Goal: Task Accomplishment & Management: Manage account settings

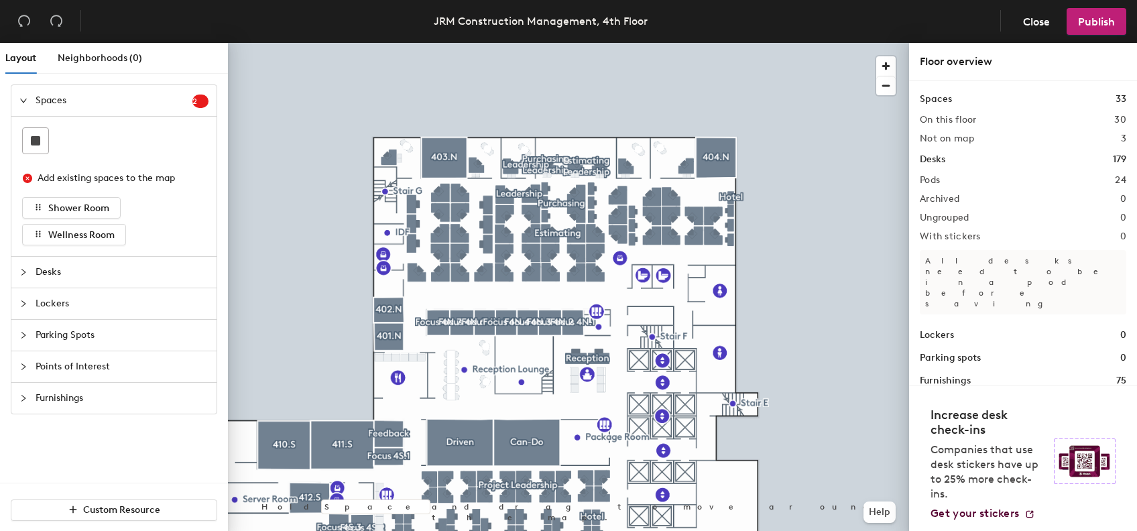
click at [739, 43] on div at bounding box center [568, 43] width 681 height 0
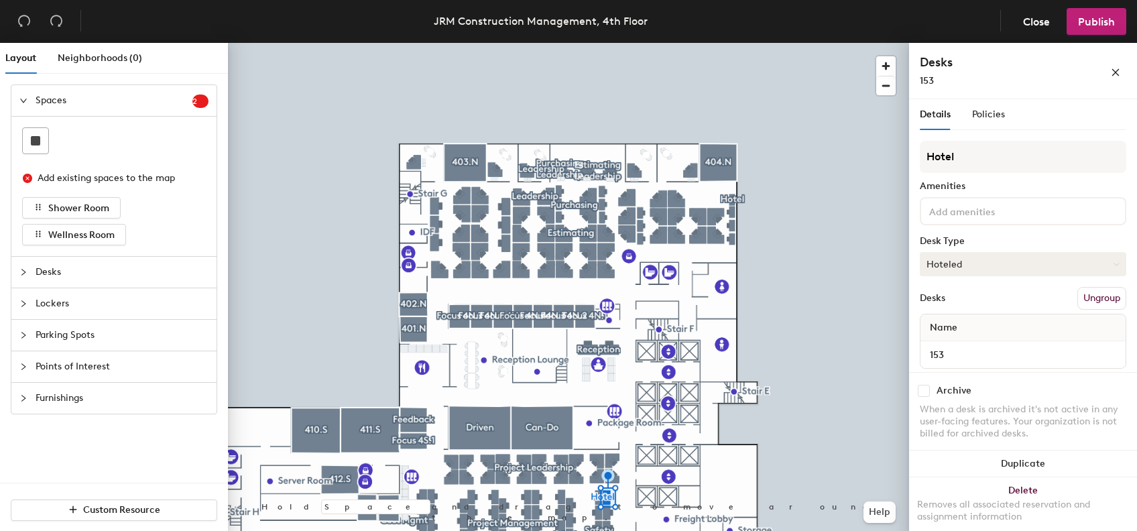
click at [1088, 265] on button "Hoteled" at bounding box center [1022, 264] width 206 height 24
click at [1046, 310] on div "Assigned" at bounding box center [987, 306] width 134 height 20
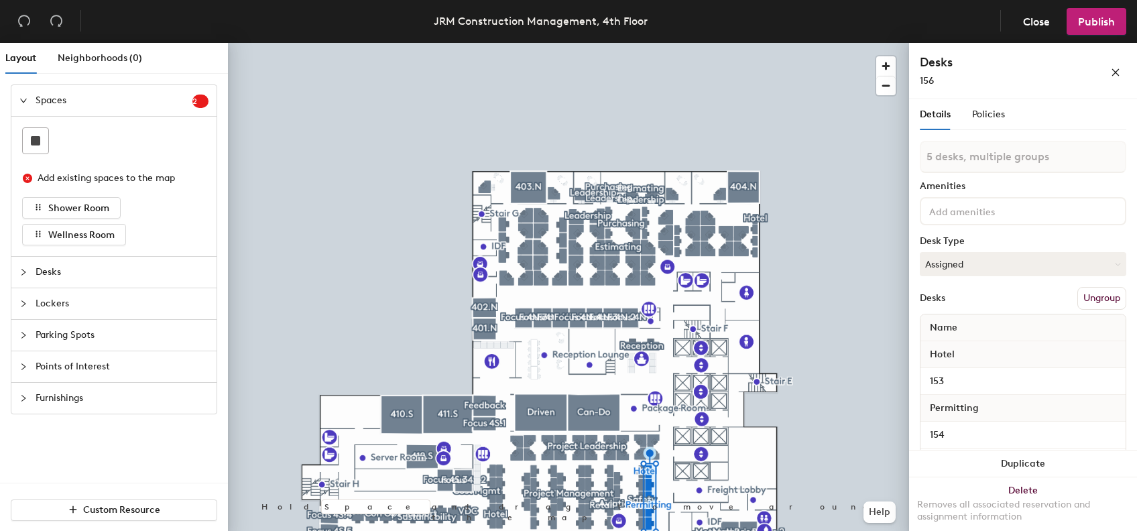
click at [951, 348] on span "Hotel" at bounding box center [942, 354] width 38 height 24
click at [954, 368] on div "153" at bounding box center [1022, 381] width 205 height 27
click at [985, 352] on div "Hotel" at bounding box center [1022, 354] width 205 height 27
click at [1063, 348] on div "Hotel" at bounding box center [1022, 354] width 205 height 27
click at [981, 220] on div at bounding box center [1022, 211] width 206 height 28
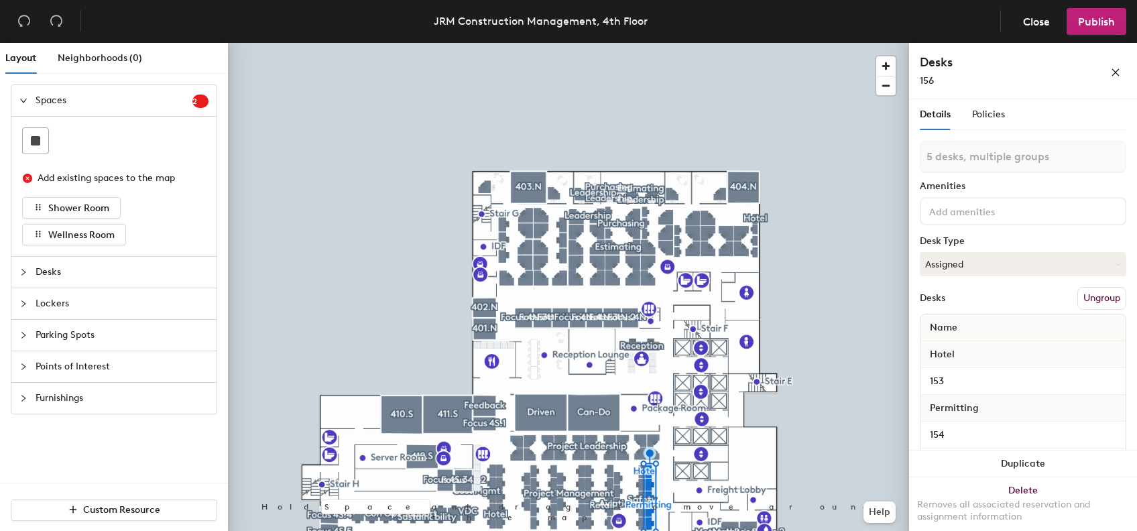
click at [1003, 175] on div "5 desks, multiple groups Amenities Desk Type Assigned Desks Ungroup Name Hotel …" at bounding box center [1022, 339] width 206 height 397
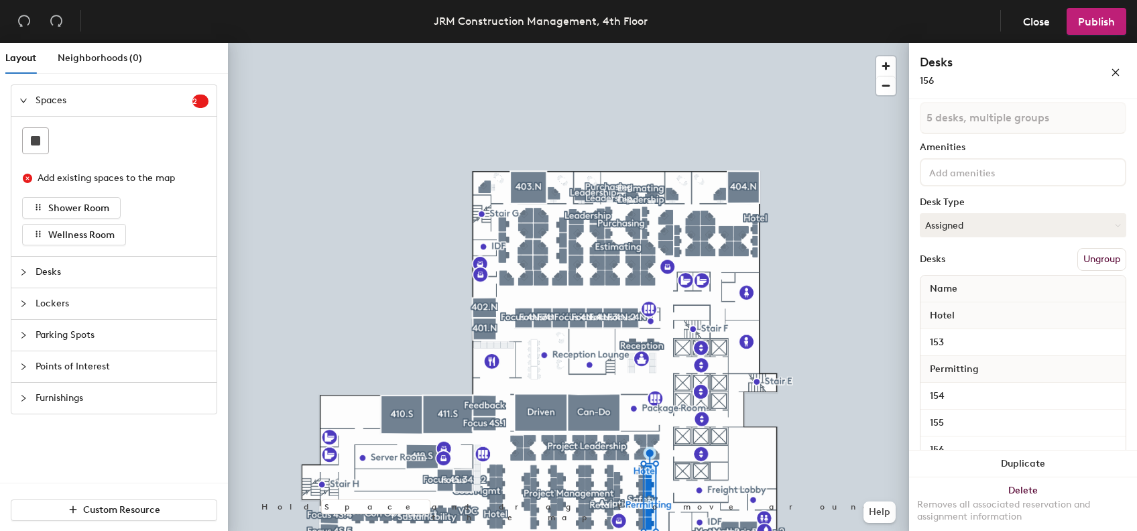
scroll to position [97, 0]
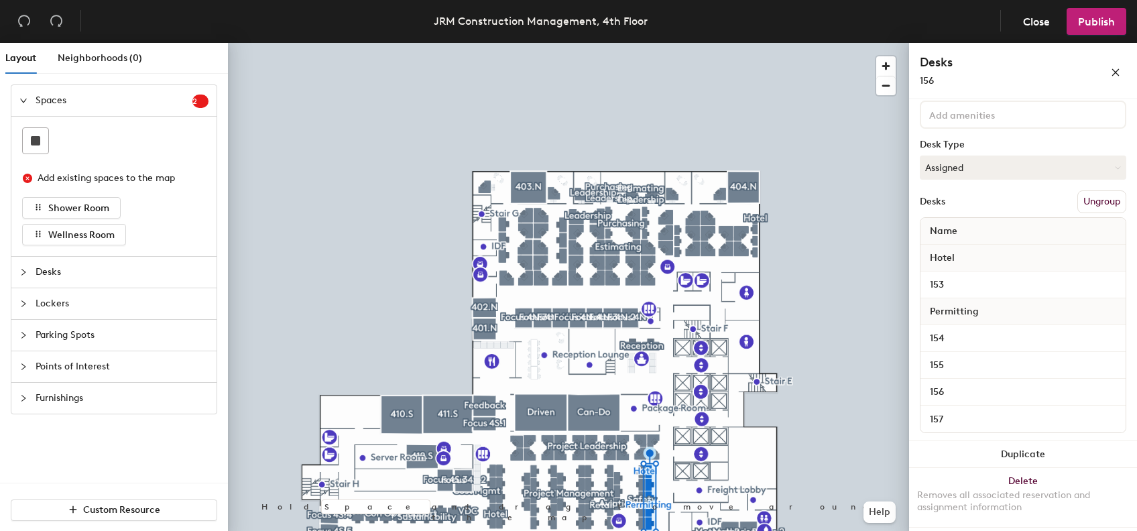
click at [954, 263] on span "Hotel" at bounding box center [942, 258] width 38 height 24
click at [934, 288] on input "153" at bounding box center [1023, 284] width 200 height 19
click at [1019, 311] on div "Permitting" at bounding box center [1022, 311] width 205 height 27
click at [1094, 198] on button "Ungroup" at bounding box center [1101, 201] width 49 height 23
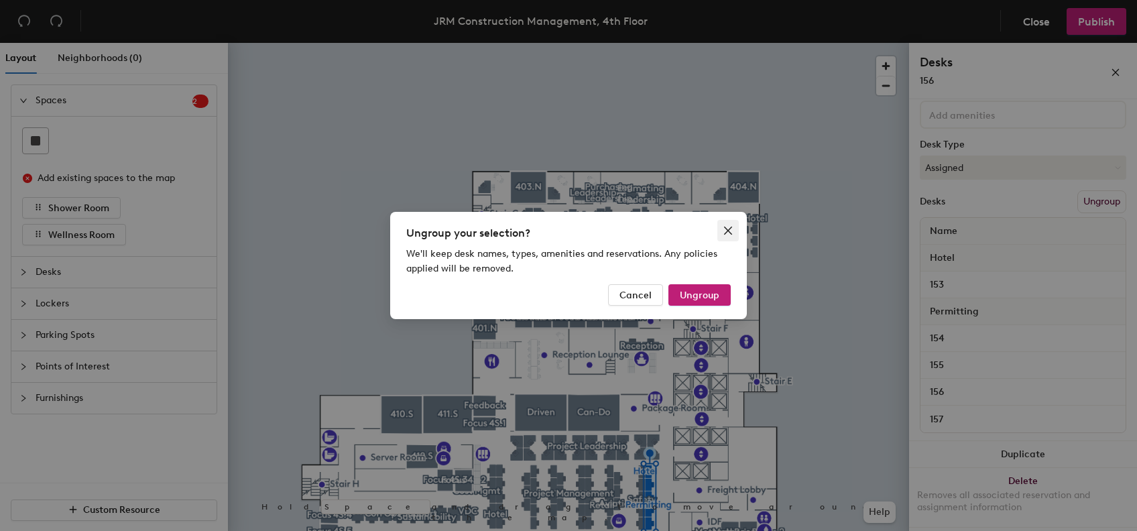
click at [724, 235] on icon "close" at bounding box center [727, 230] width 11 height 11
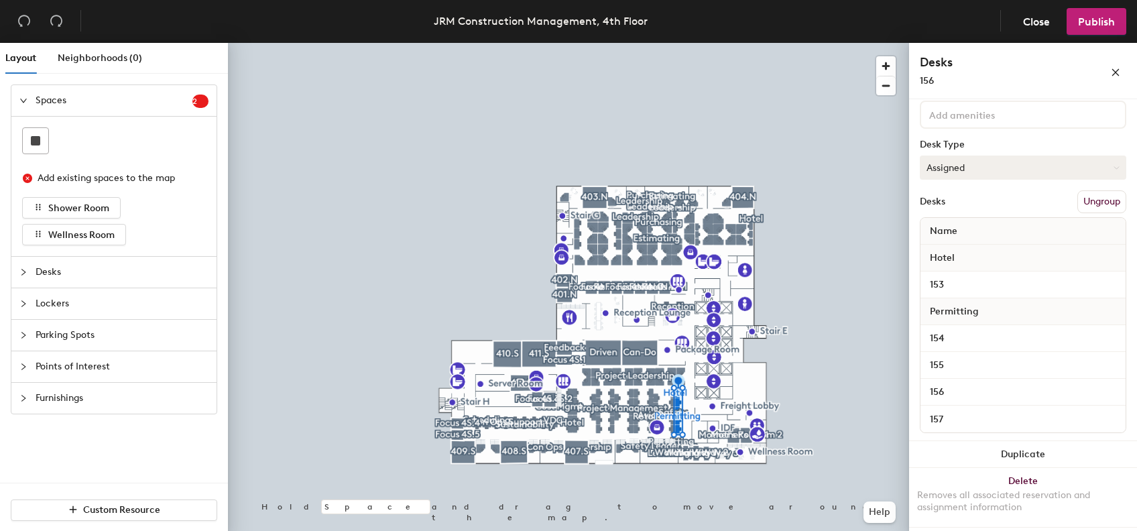
click at [1008, 168] on button "Assigned" at bounding box center [1022, 167] width 206 height 24
click at [970, 205] on div "Assigned" at bounding box center [987, 209] width 134 height 20
click at [961, 251] on div "Hotel" at bounding box center [1022, 258] width 205 height 27
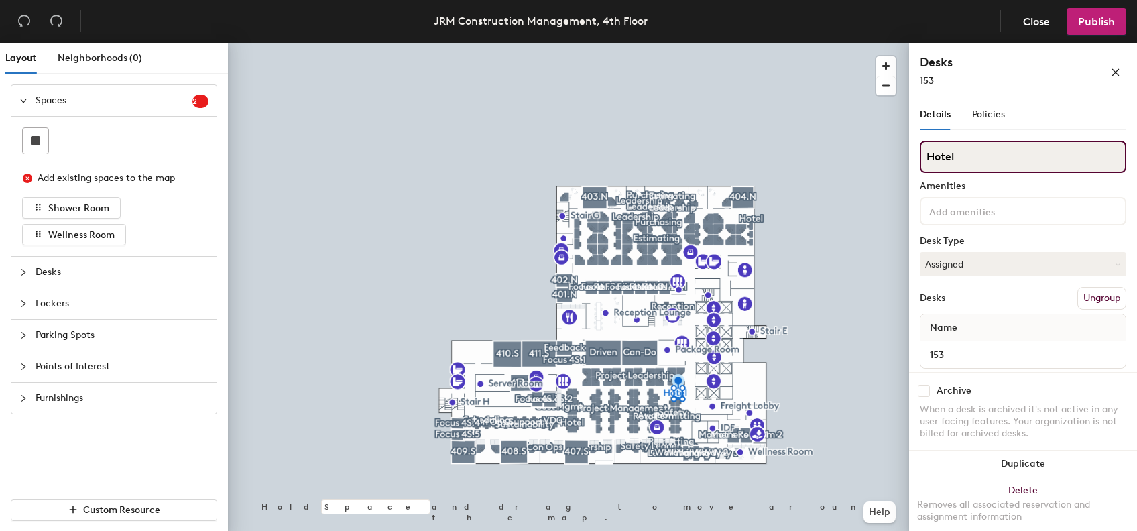
click at [983, 156] on input "Hotel" at bounding box center [1022, 157] width 206 height 32
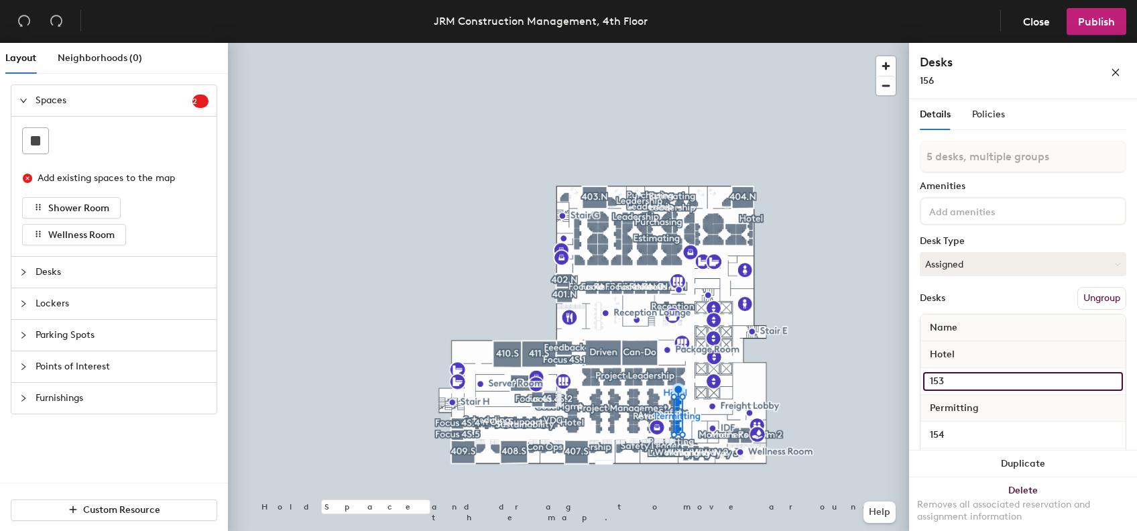
click at [957, 379] on input "153" at bounding box center [1023, 381] width 200 height 19
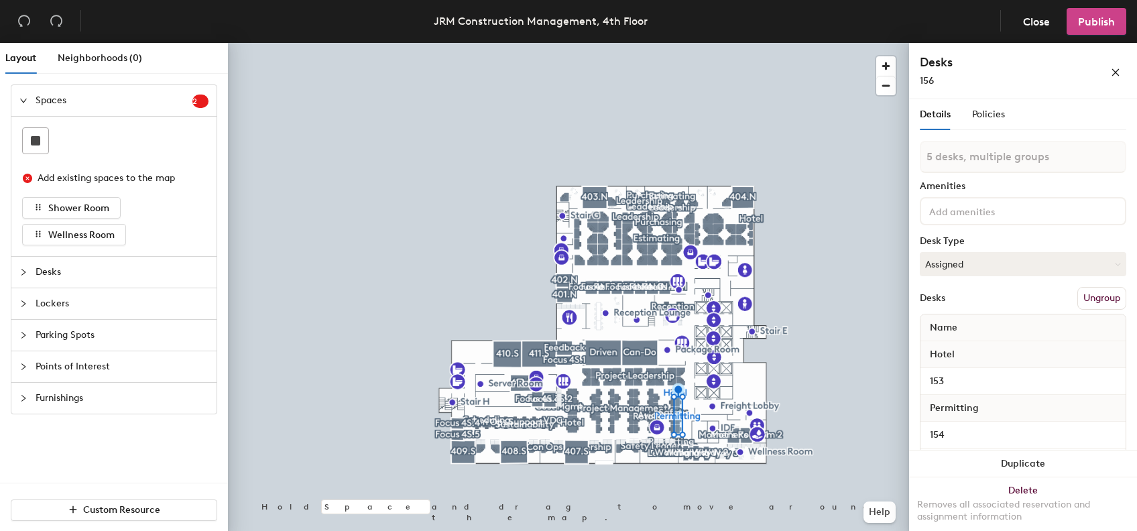
click at [1094, 14] on button "Publish" at bounding box center [1096, 21] width 60 height 27
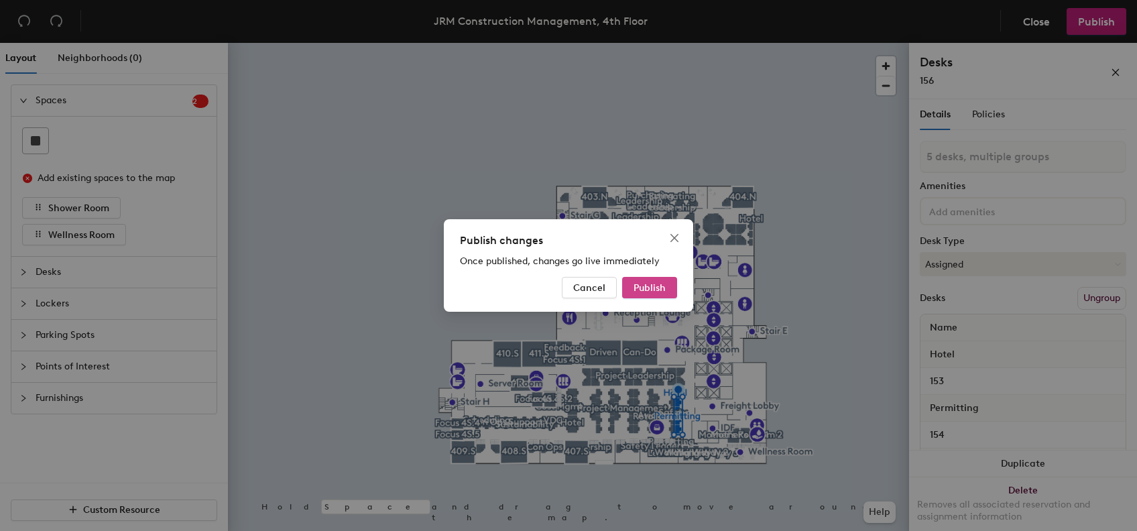
click at [651, 284] on span "Publish" at bounding box center [649, 287] width 32 height 11
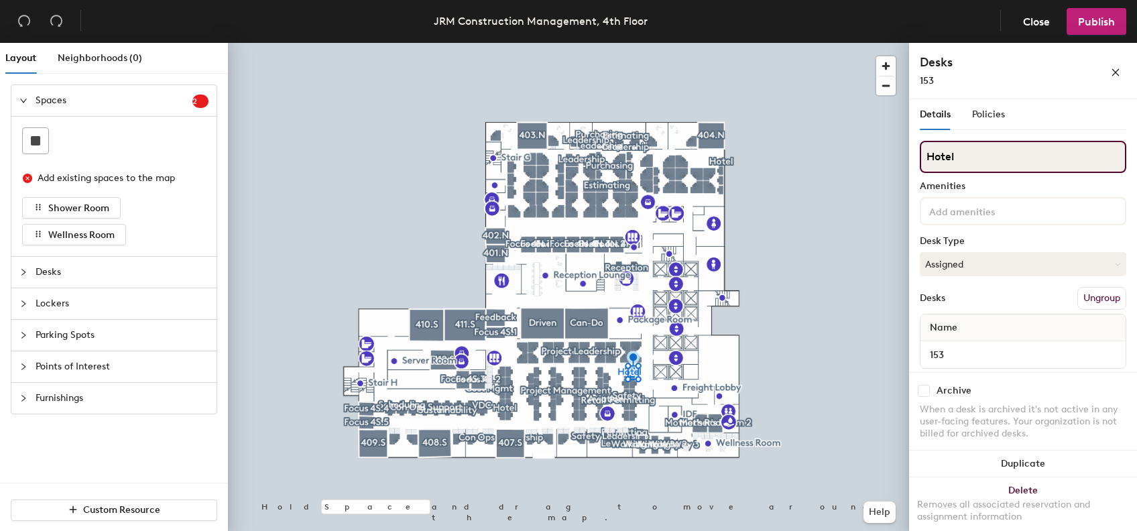
click at [981, 157] on input "Hotel" at bounding box center [1022, 157] width 206 height 32
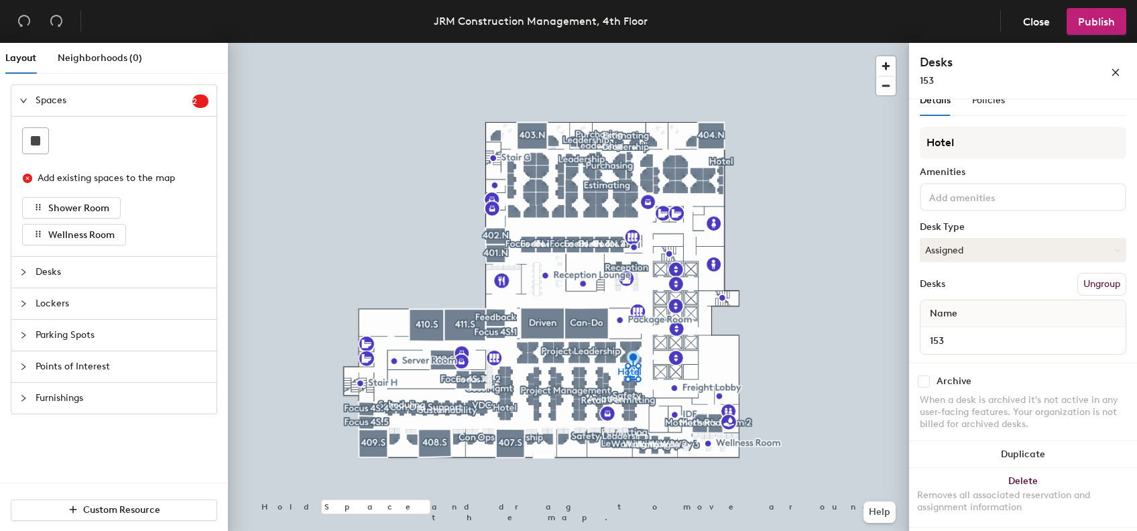
click at [1079, 283] on button "Ungroup" at bounding box center [1101, 284] width 49 height 23
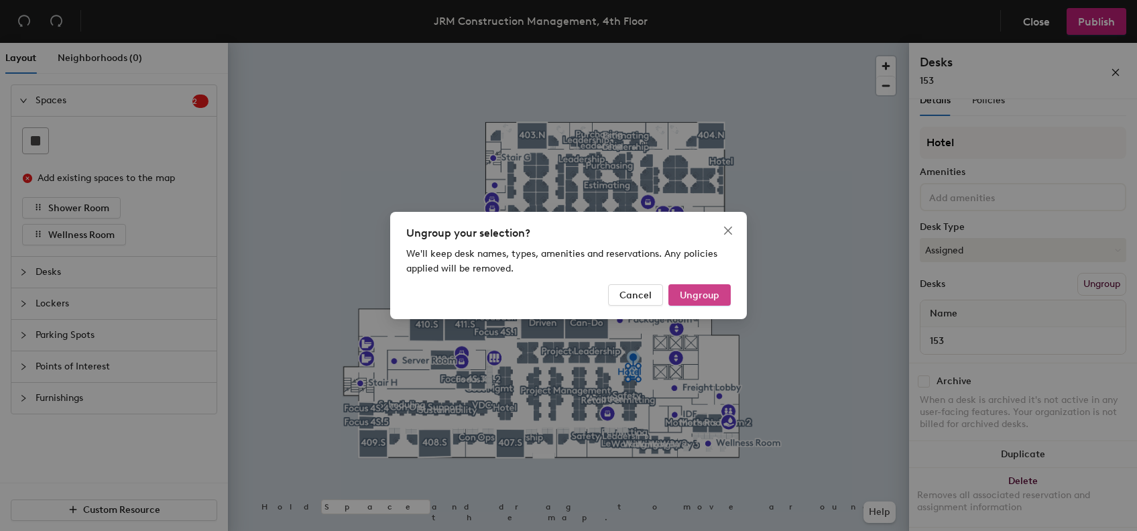
click at [727, 292] on button "Ungroup" at bounding box center [699, 294] width 62 height 21
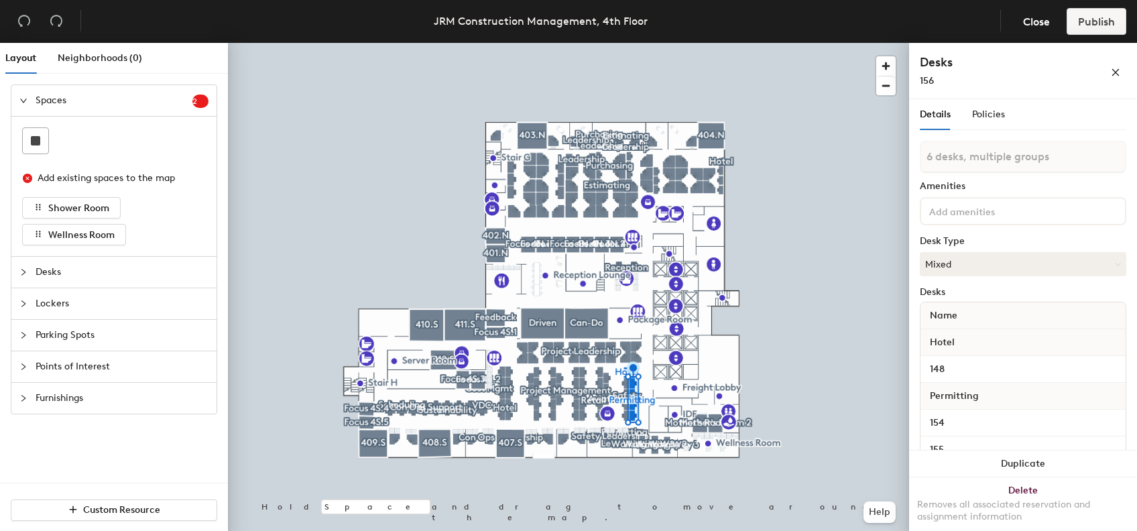
type input "5 desks, multiple groups"
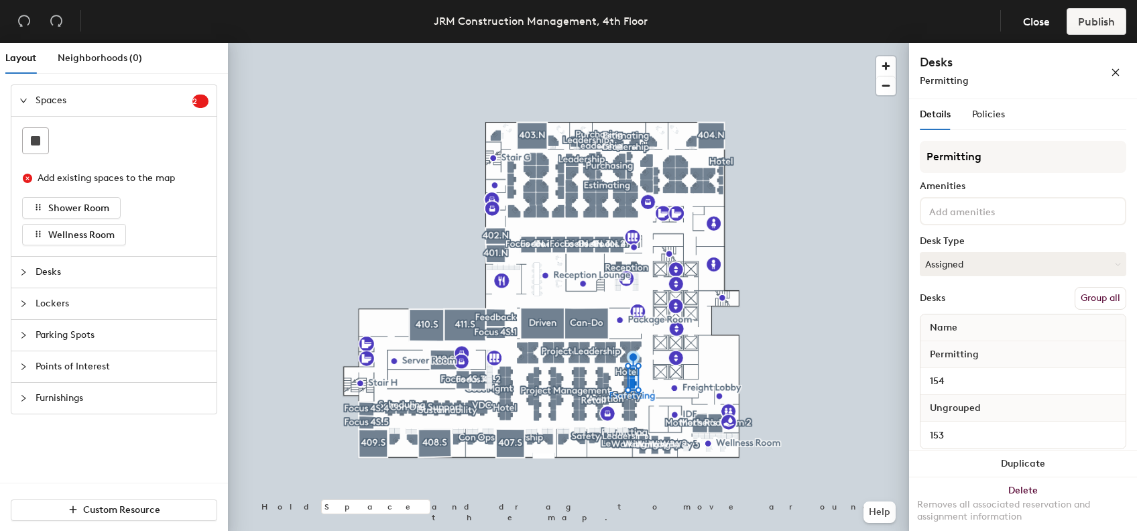
click at [1079, 294] on button "Group all" at bounding box center [1100, 298] width 52 height 23
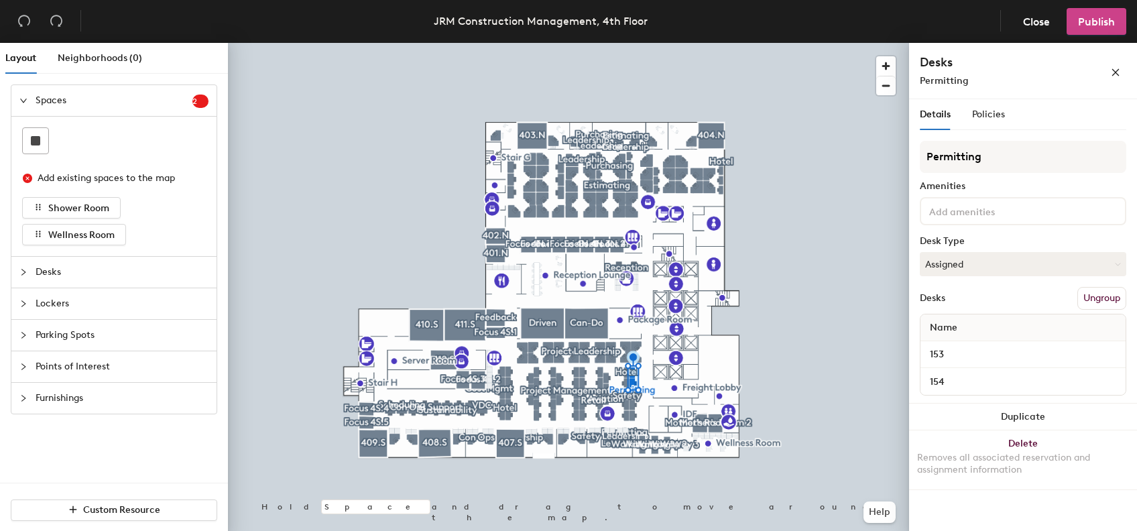
click at [1104, 32] on button "Publish" at bounding box center [1096, 21] width 60 height 27
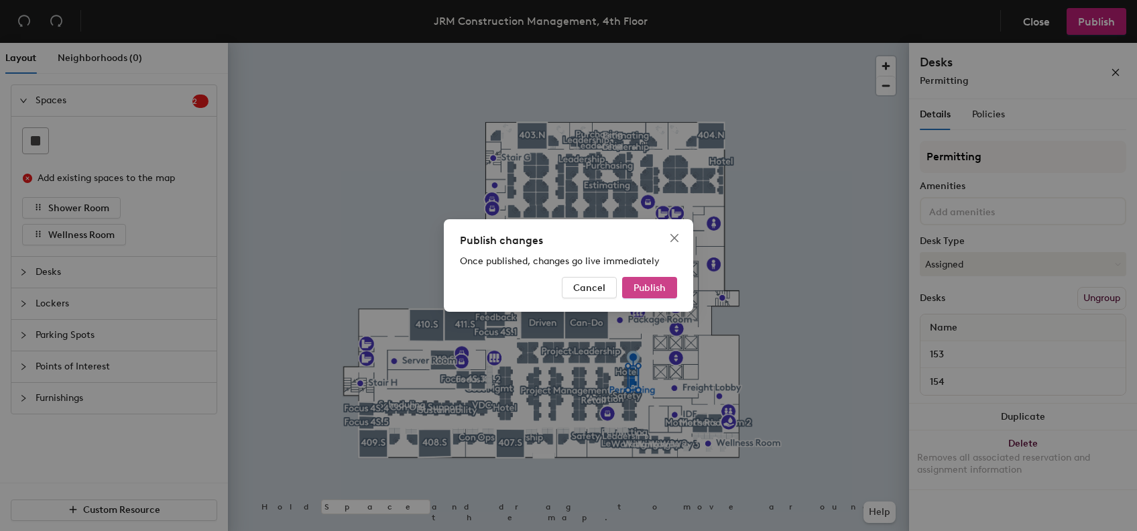
click at [667, 290] on button "Publish" at bounding box center [649, 287] width 55 height 21
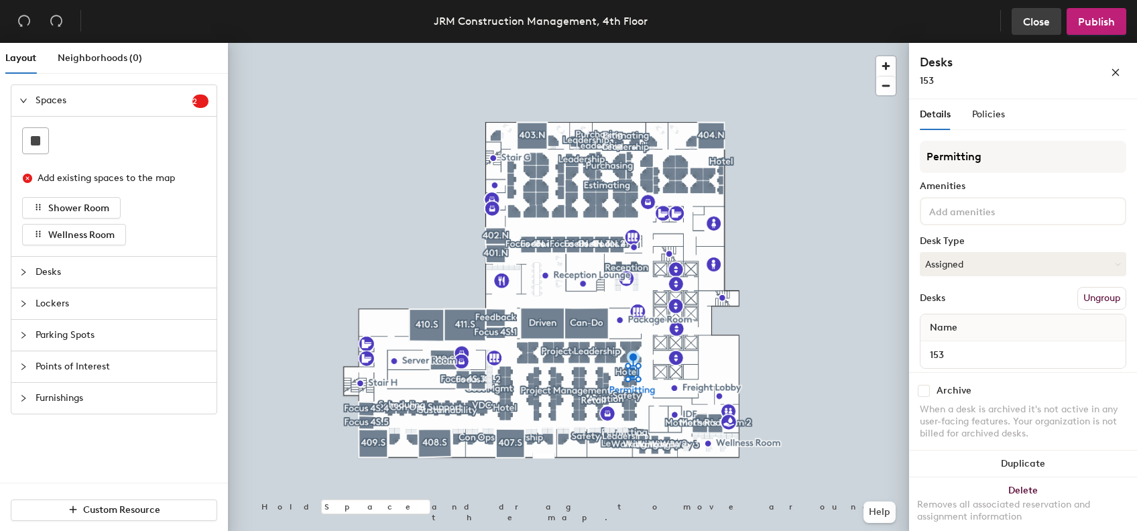
click at [1035, 24] on span "Close" at bounding box center [1036, 21] width 27 height 13
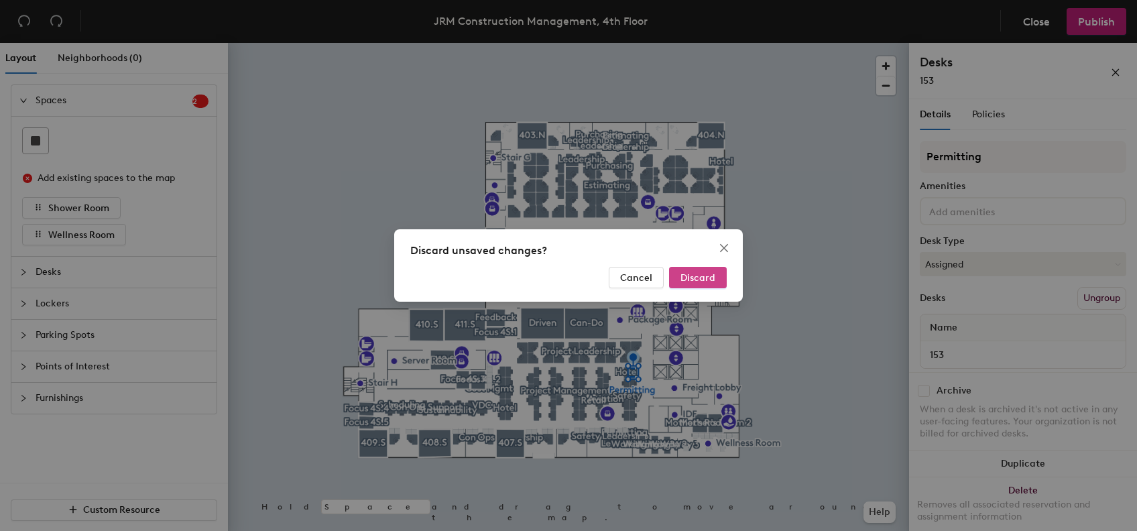
click at [694, 279] on span "Discard" at bounding box center [697, 277] width 35 height 11
